Goal: Transaction & Acquisition: Purchase product/service

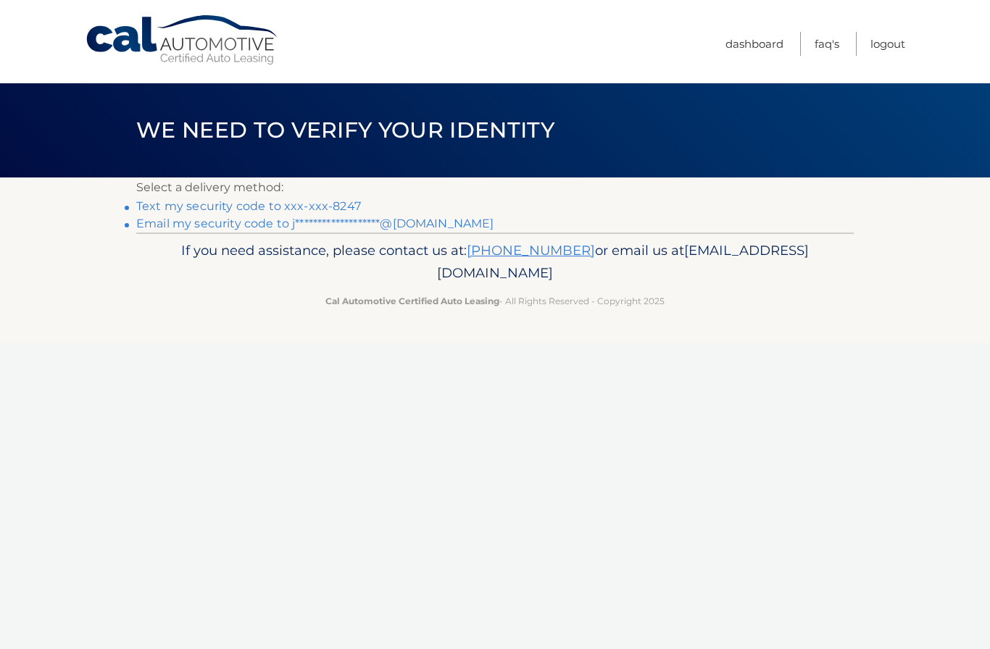
click at [320, 204] on link "Text my security code to xxx-xxx-8247" at bounding box center [248, 206] width 225 height 14
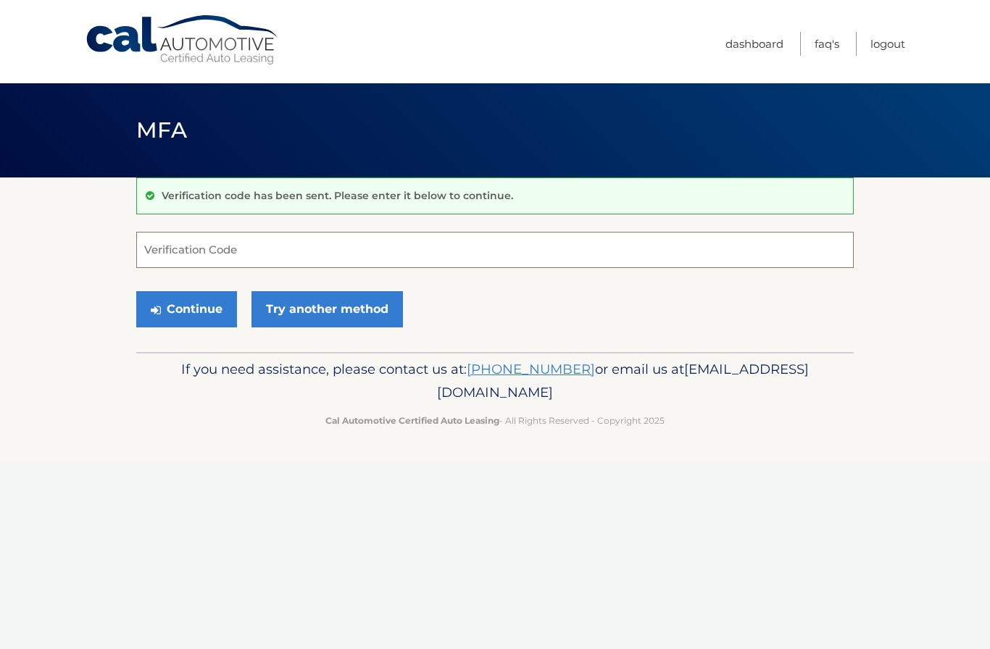
click at [569, 251] on input "Verification Code" at bounding box center [494, 250] width 717 height 36
type input "877434"
click at [228, 308] on button "Continue" at bounding box center [186, 309] width 101 height 36
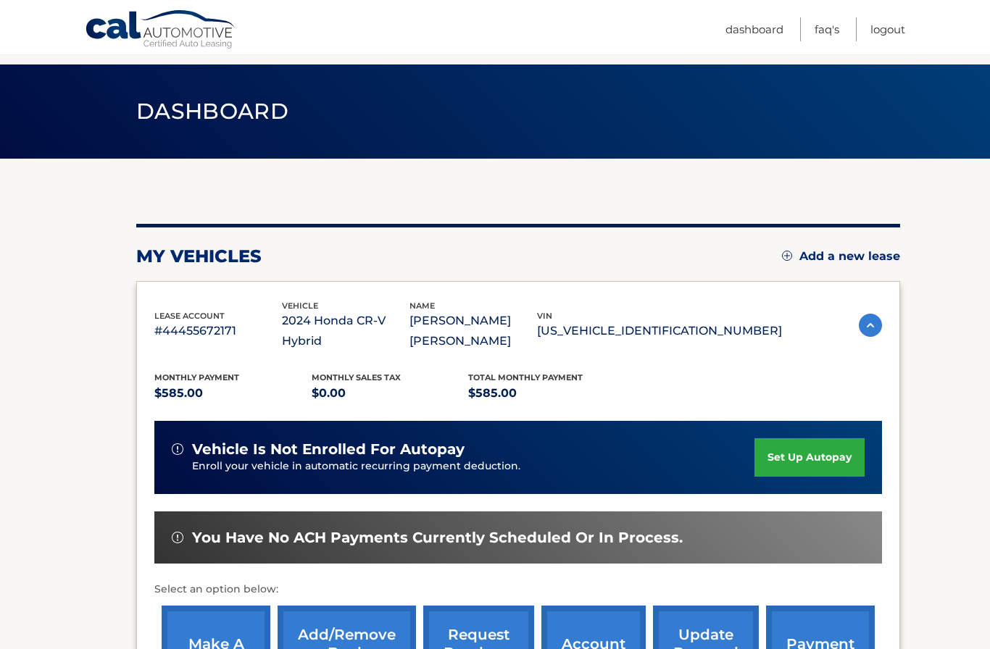
scroll to position [68, 0]
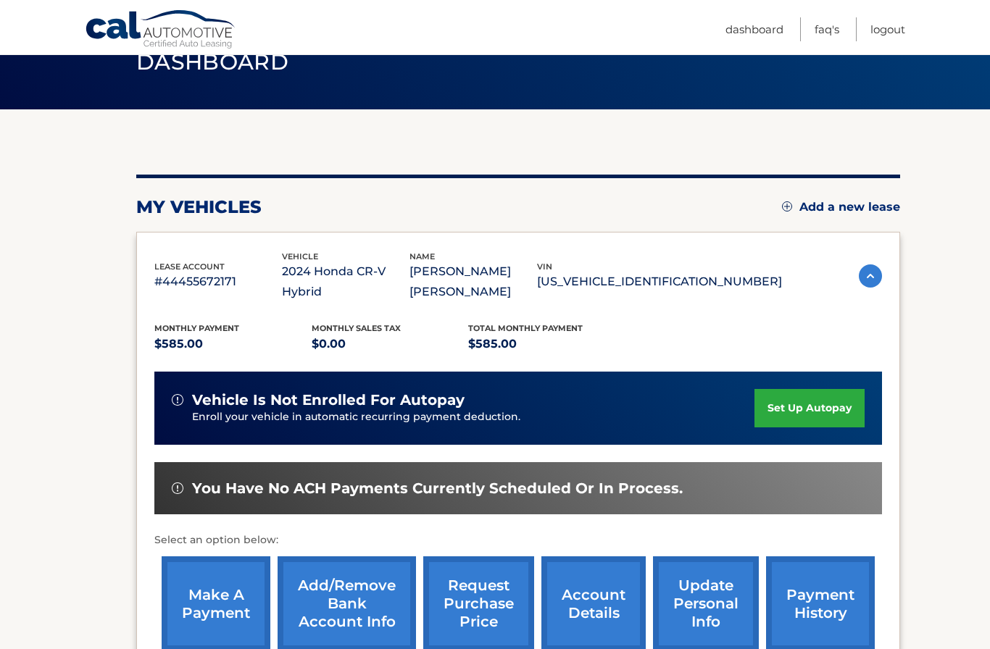
click at [235, 623] on link "make a payment" at bounding box center [216, 604] width 109 height 95
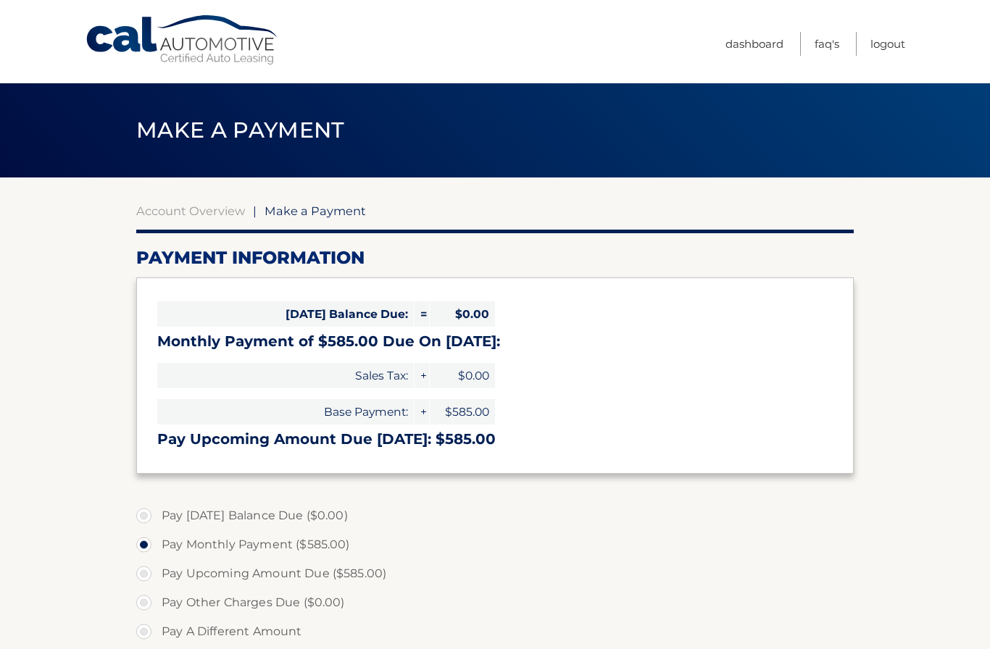
select select "NDMxMGJjMzctMWIwZS00N2ZhLWJkMzUtZjRlZmMwNWZjNGVh"
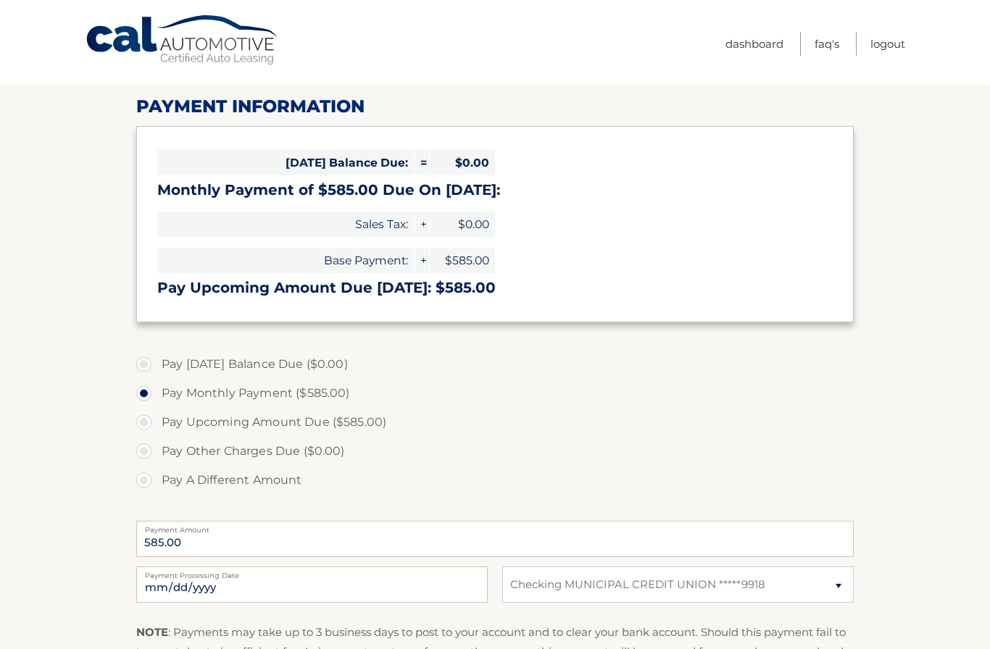
scroll to position [168, 0]
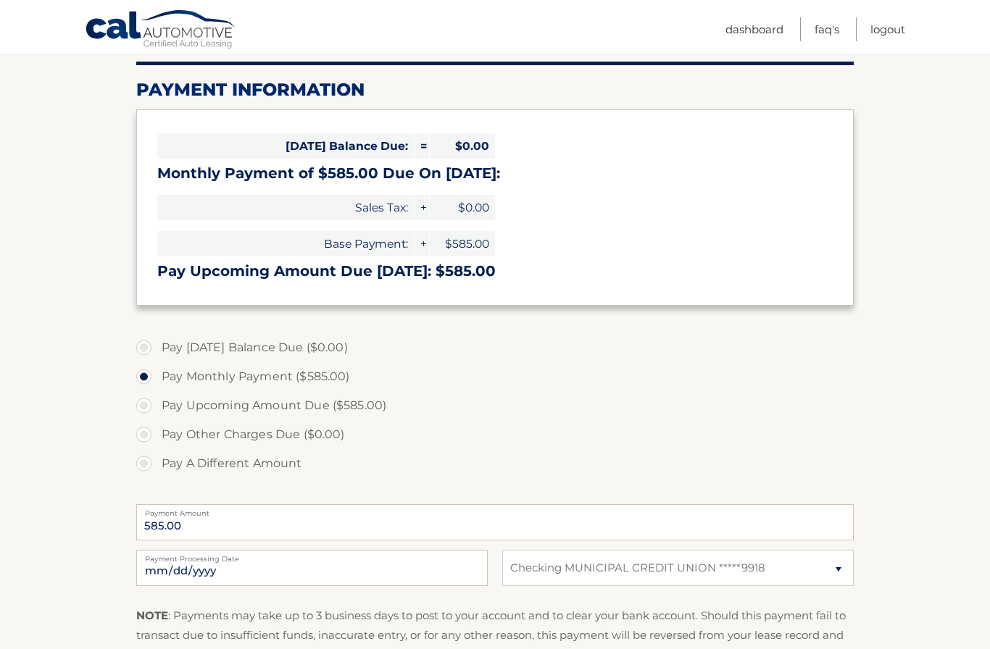
click at [383, 512] on label "Payment Amount" at bounding box center [494, 510] width 717 height 12
click at [383, 512] on input "585.00" at bounding box center [494, 522] width 717 height 36
click at [614, 517] on input "585.00" at bounding box center [494, 522] width 717 height 36
click at [641, 526] on input "585.00" at bounding box center [494, 522] width 717 height 36
click at [640, 525] on input "585.00" at bounding box center [494, 522] width 717 height 36
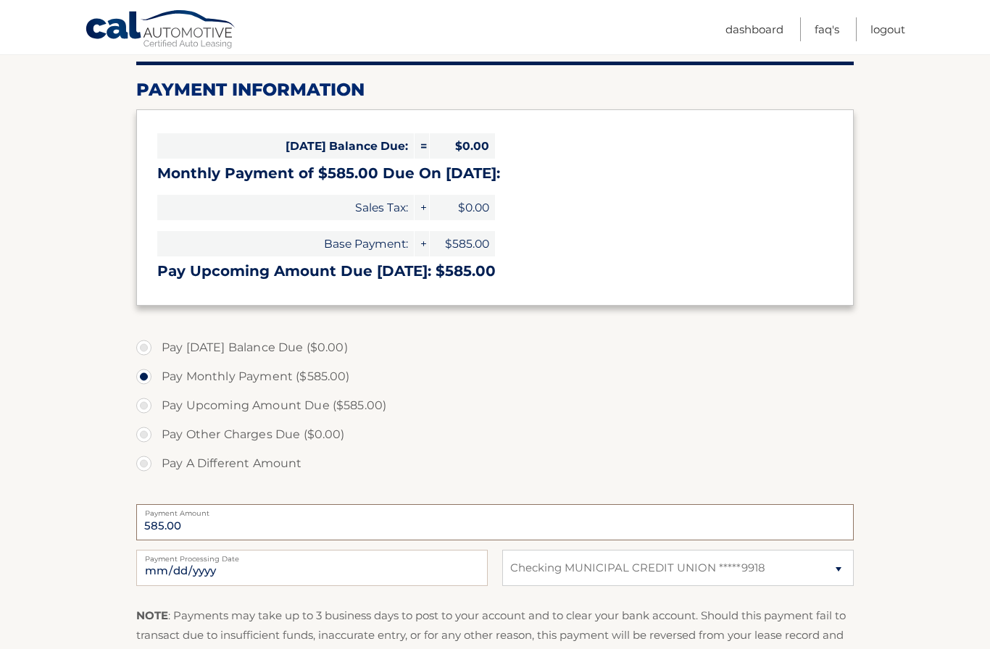
click at [434, 520] on input "585.00" at bounding box center [494, 522] width 717 height 36
click at [460, 560] on input "2025-10-08" at bounding box center [311, 568] width 351 height 36
click at [372, 519] on input "585.00" at bounding box center [494, 522] width 717 height 36
click at [341, 532] on input "585.00" at bounding box center [494, 522] width 717 height 36
click at [268, 525] on input "585.00" at bounding box center [494, 522] width 717 height 36
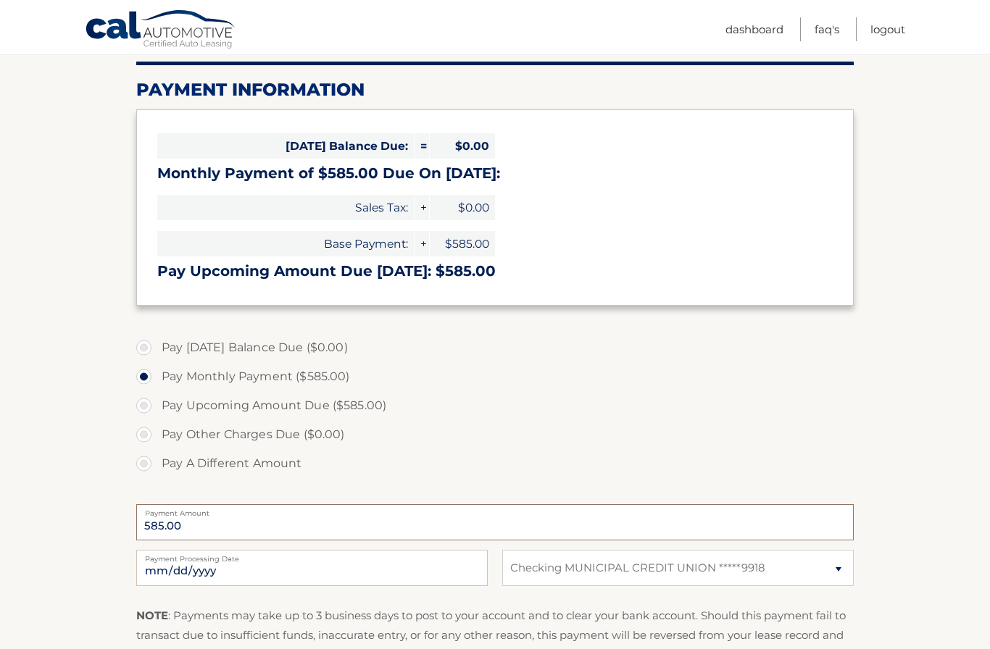
click at [263, 526] on input "585.00" at bounding box center [494, 522] width 717 height 36
click at [159, 472] on label "Pay A Different Amount" at bounding box center [494, 463] width 717 height 29
click at [157, 472] on input "Pay A Different Amount" at bounding box center [149, 460] width 14 height 23
radio input "true"
click at [222, 532] on input "Payment Amount" at bounding box center [494, 522] width 717 height 36
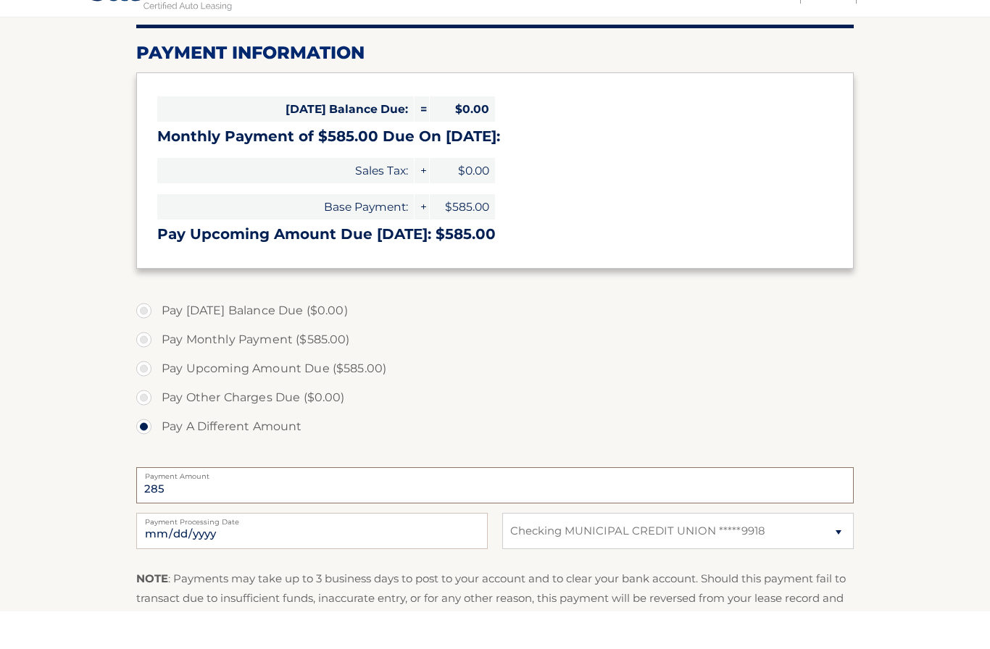
scroll to position [230, 0]
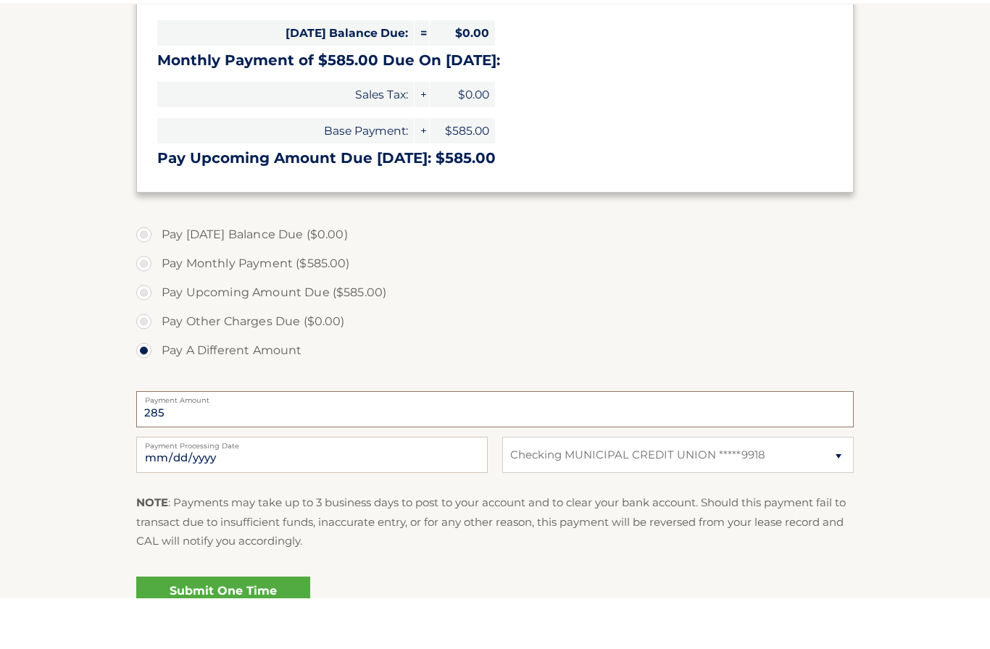
type input "285"
click at [264, 628] on link "Submit One Time Payment" at bounding box center [223, 651] width 174 height 46
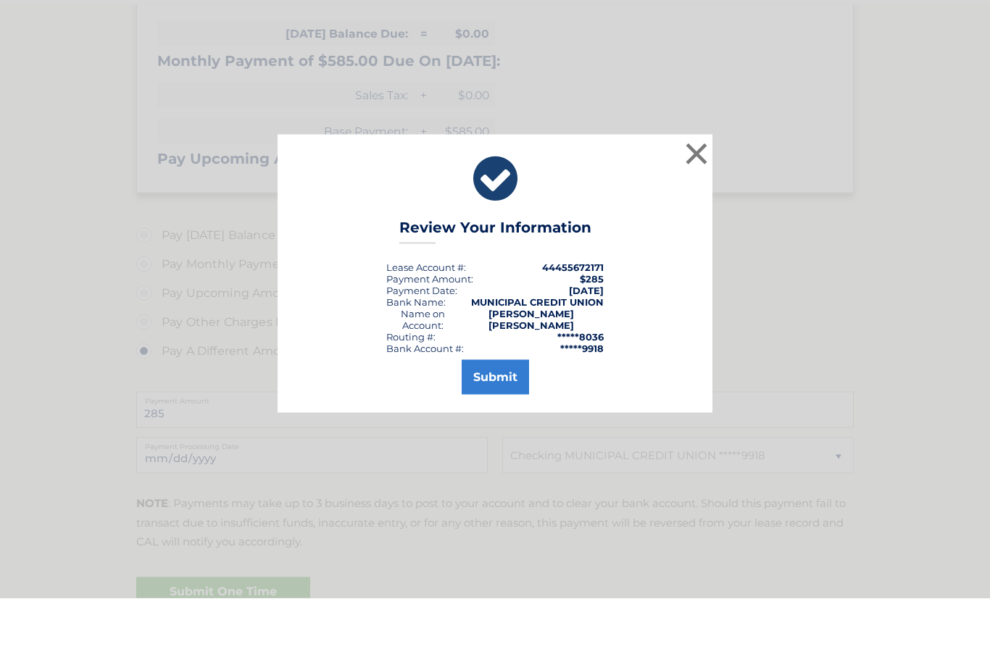
scroll to position [281, 0]
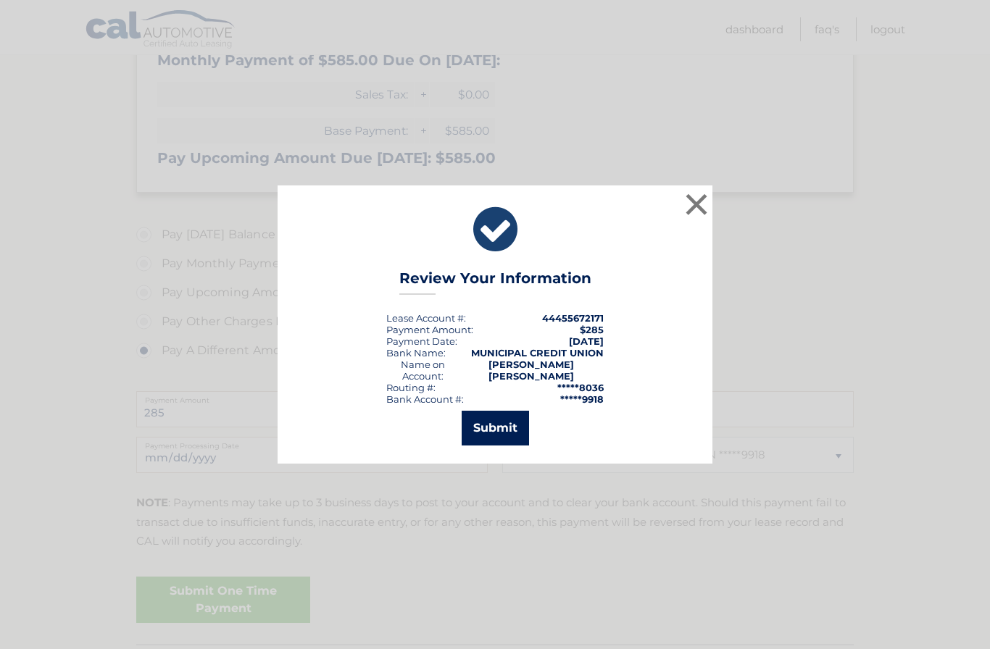
click at [494, 446] on button "Submit" at bounding box center [495, 428] width 67 height 35
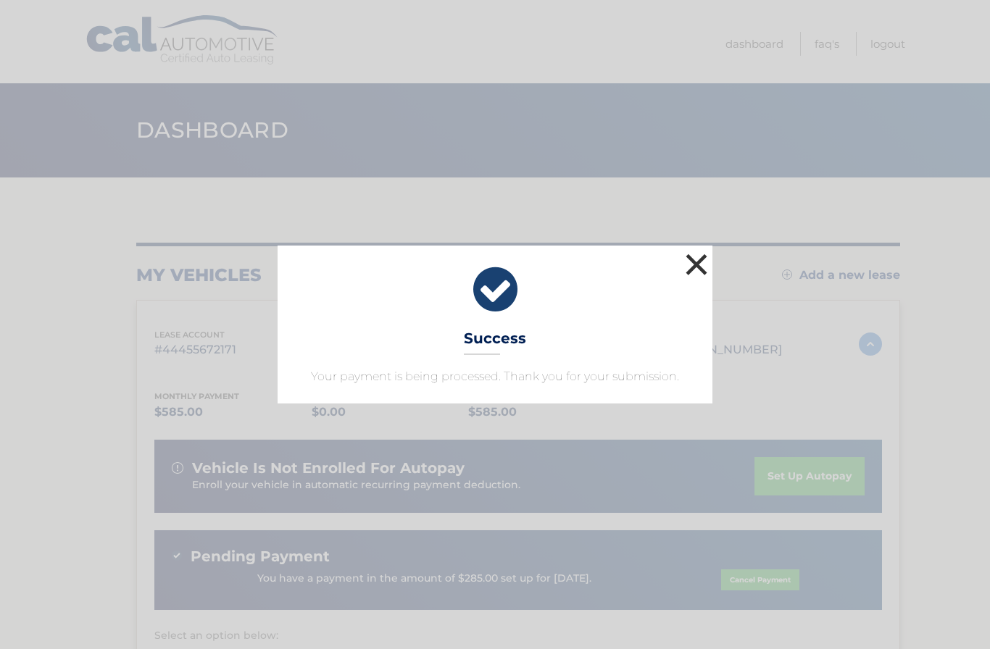
click at [696, 272] on button "×" at bounding box center [696, 264] width 29 height 29
